Goal: Transaction & Acquisition: Book appointment/travel/reservation

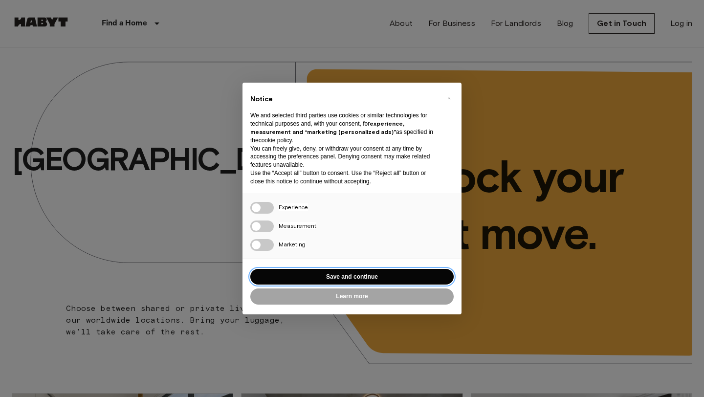
click at [287, 277] on button "Save and continue" at bounding box center [351, 277] width 203 height 16
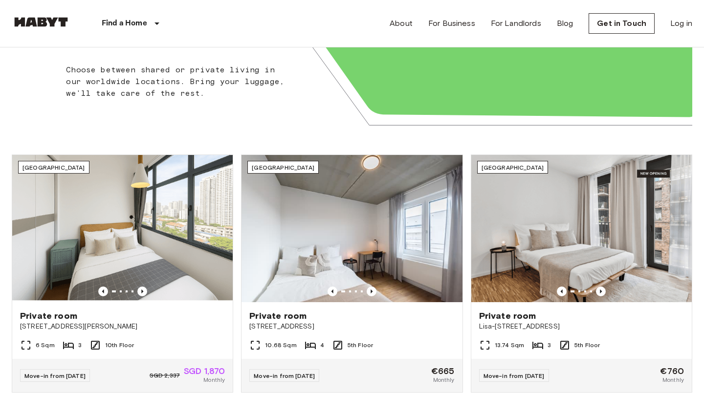
scroll to position [250, 0]
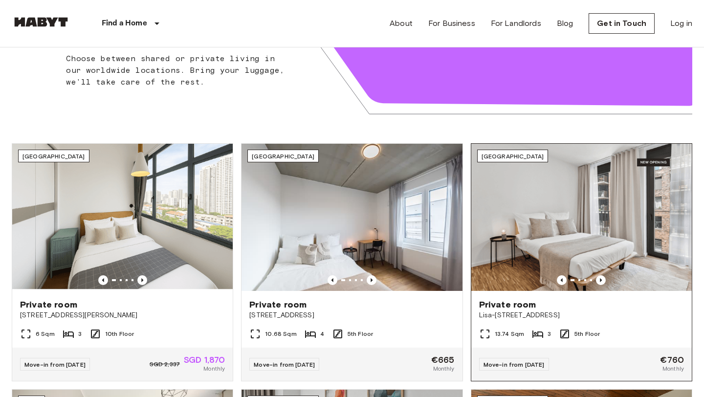
click at [586, 325] on div "Private room Lisa-Fittko-Straße 5" at bounding box center [581, 309] width 221 height 37
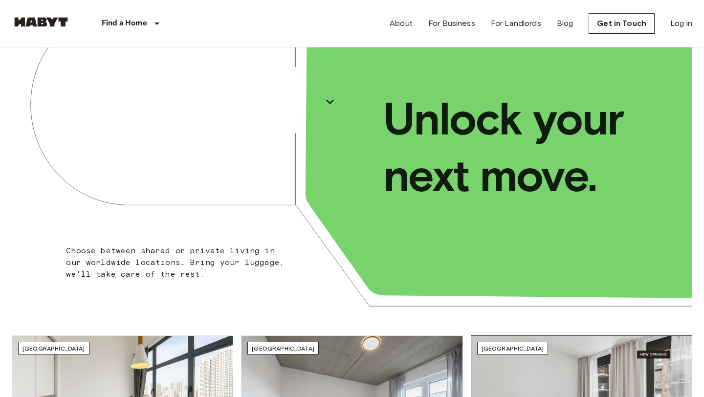
scroll to position [0, 0]
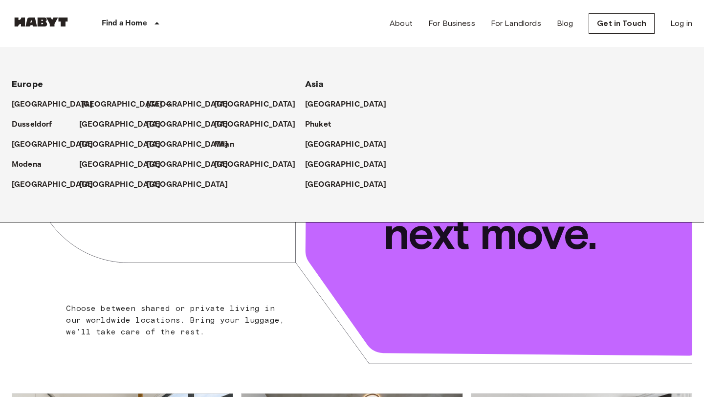
click at [94, 99] on p "[GEOGRAPHIC_DATA]" at bounding box center [122, 105] width 82 height 12
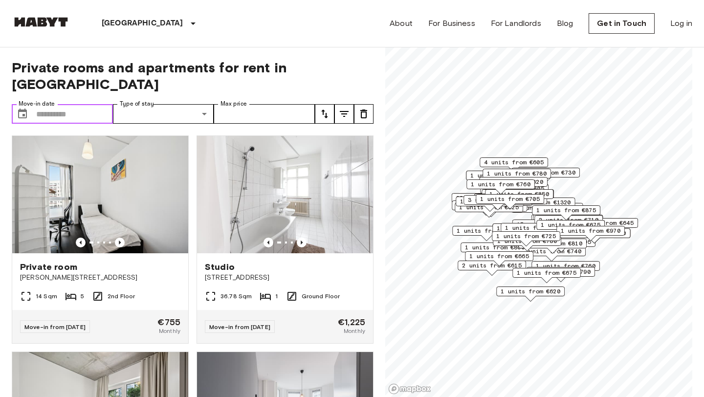
click at [46, 104] on input "Move-in date" at bounding box center [74, 114] width 77 height 20
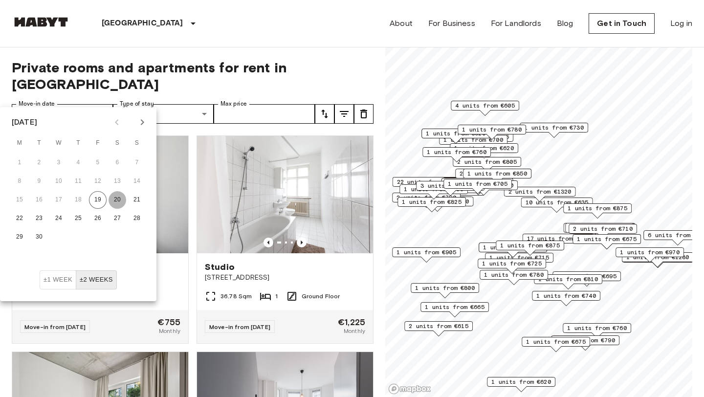
click at [113, 198] on button "20" at bounding box center [118, 200] width 18 height 18
type input "**********"
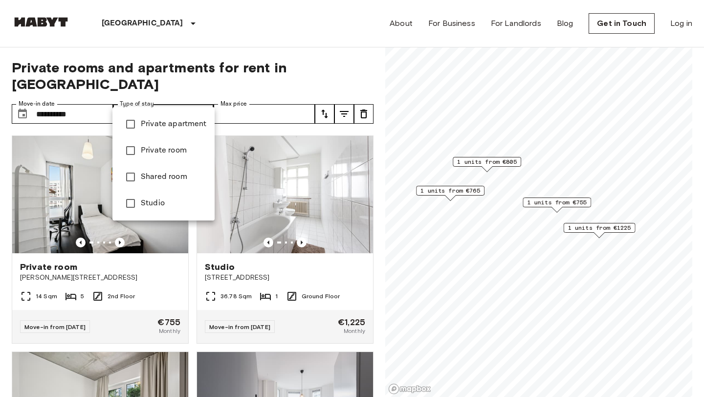
click at [176, 146] on span "Private room" at bounding box center [174, 151] width 66 height 12
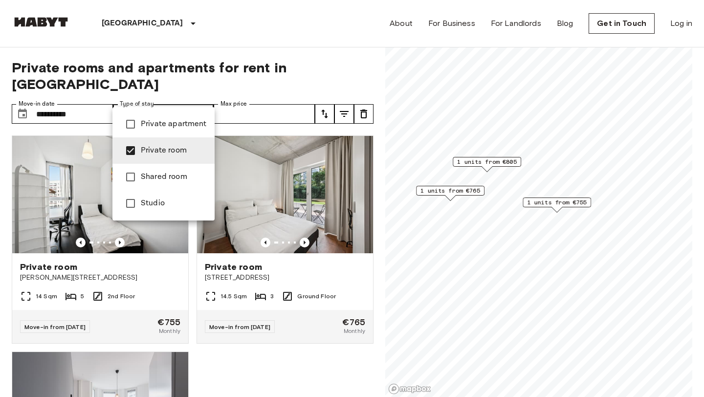
type input "**********"
click at [265, 350] on div at bounding box center [352, 198] width 704 height 397
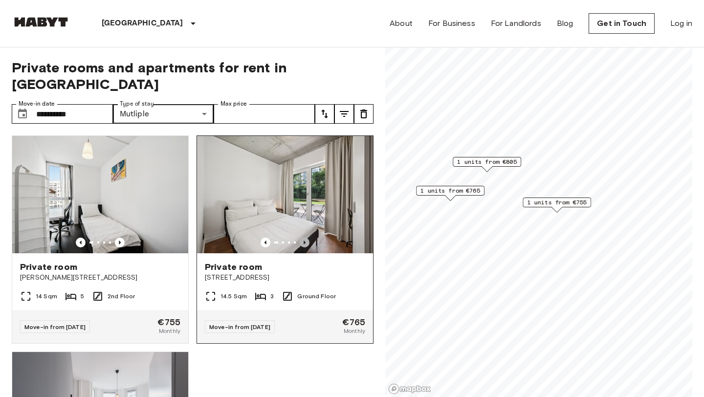
click at [307, 238] on icon "Previous image" at bounding box center [305, 243] width 10 height 10
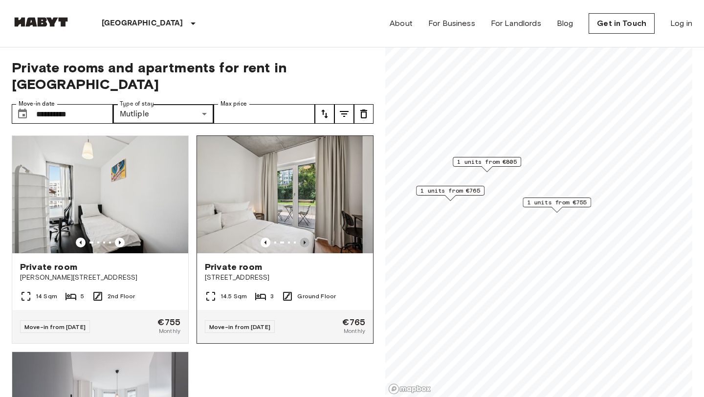
click at [307, 238] on icon "Previous image" at bounding box center [305, 243] width 10 height 10
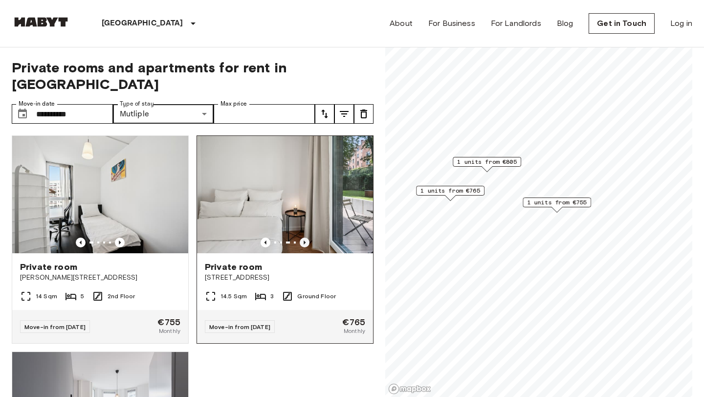
click at [307, 238] on icon "Previous image" at bounding box center [305, 243] width 10 height 10
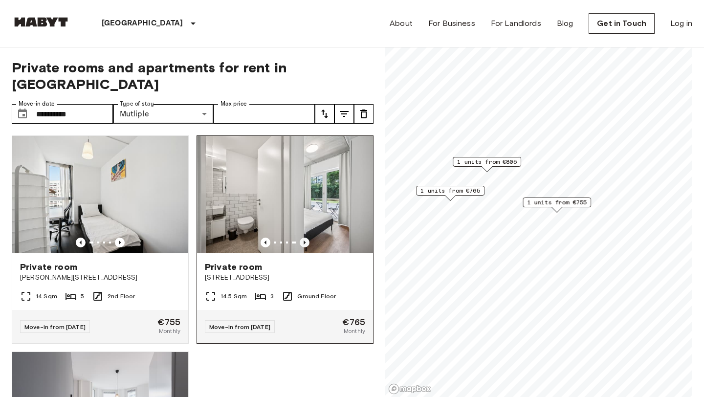
click at [307, 238] on icon "Previous image" at bounding box center [305, 243] width 10 height 10
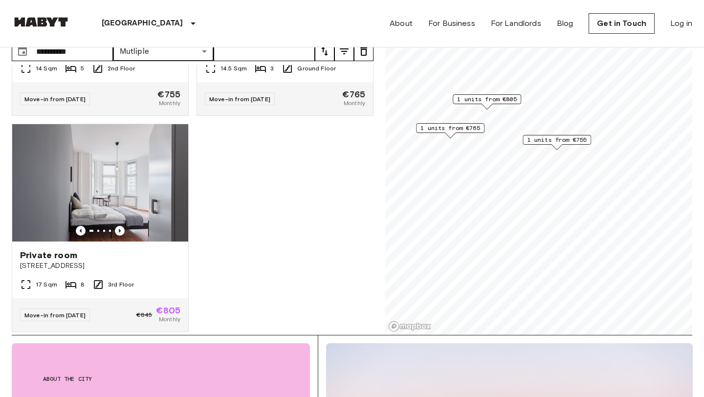
scroll to position [64, 0]
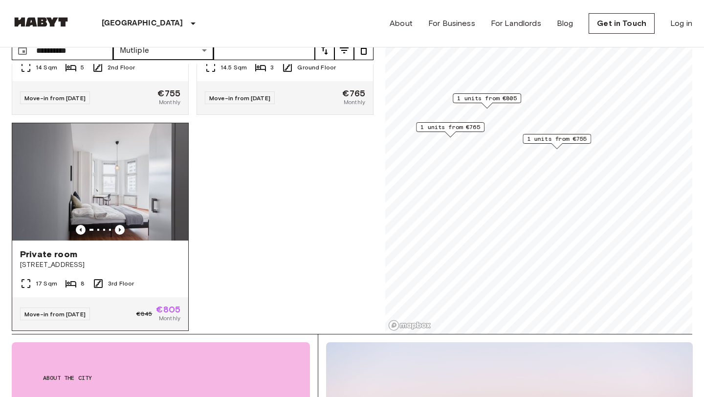
click at [134, 183] on img at bounding box center [100, 181] width 176 height 117
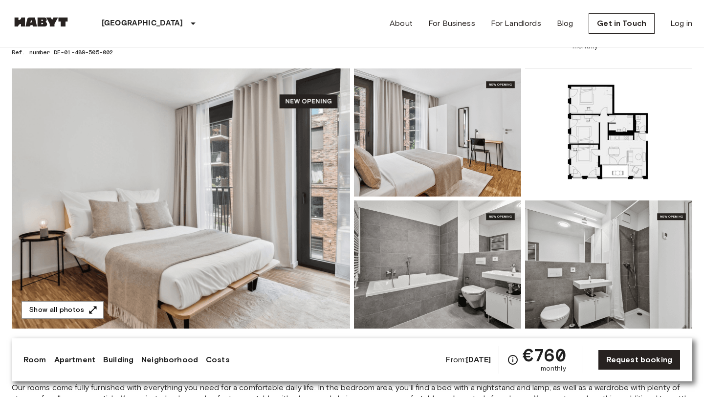
scroll to position [86, 0]
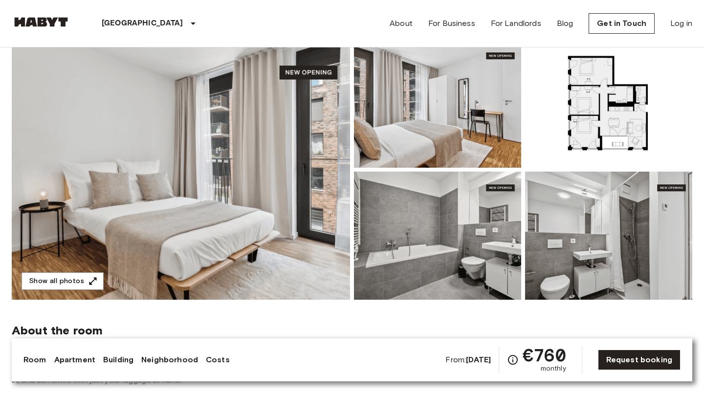
click at [228, 186] on img at bounding box center [181, 170] width 338 height 260
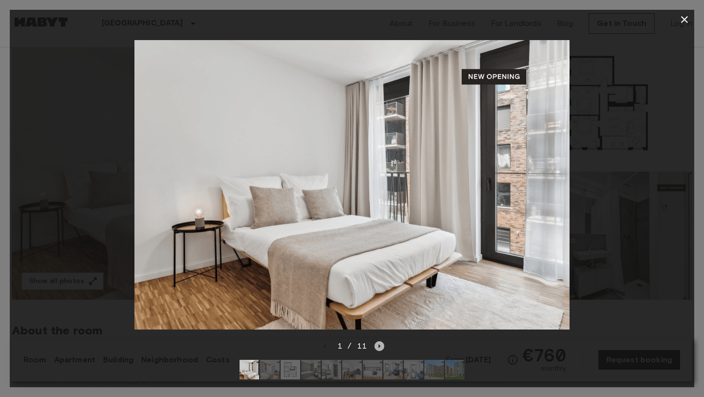
click at [379, 347] on icon "Next image" at bounding box center [380, 346] width 2 height 4
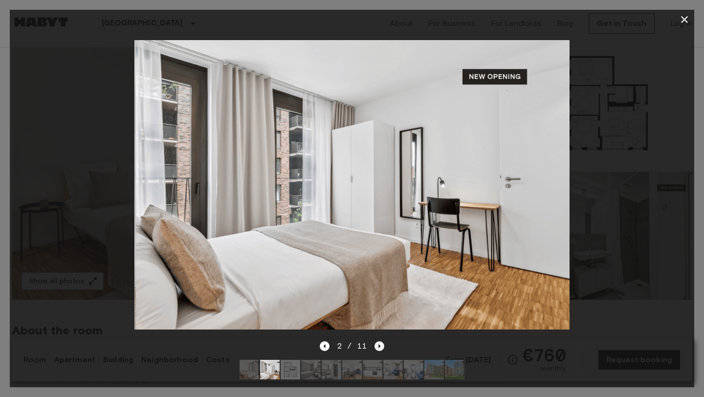
click at [381, 346] on icon "Next image" at bounding box center [380, 346] width 10 height 10
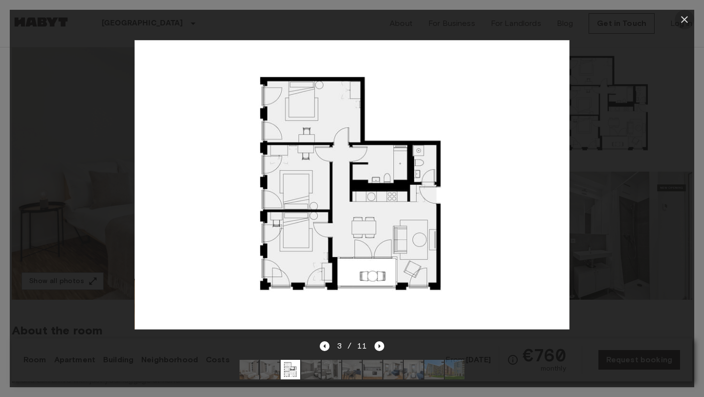
click at [684, 17] on icon "button" at bounding box center [685, 20] width 12 height 12
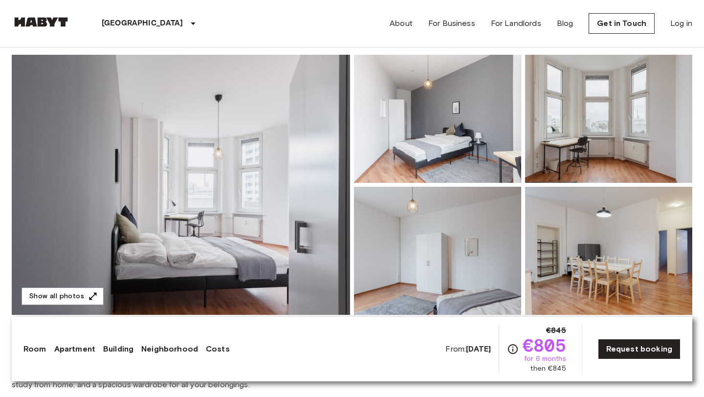
scroll to position [83, 0]
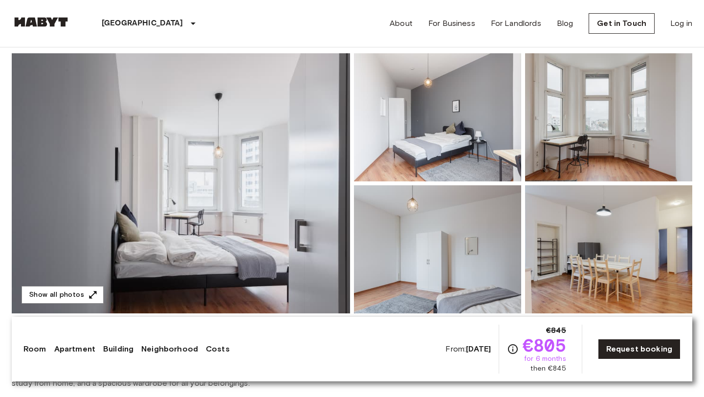
click at [454, 153] on img at bounding box center [437, 117] width 167 height 128
